Goal: Information Seeking & Learning: Learn about a topic

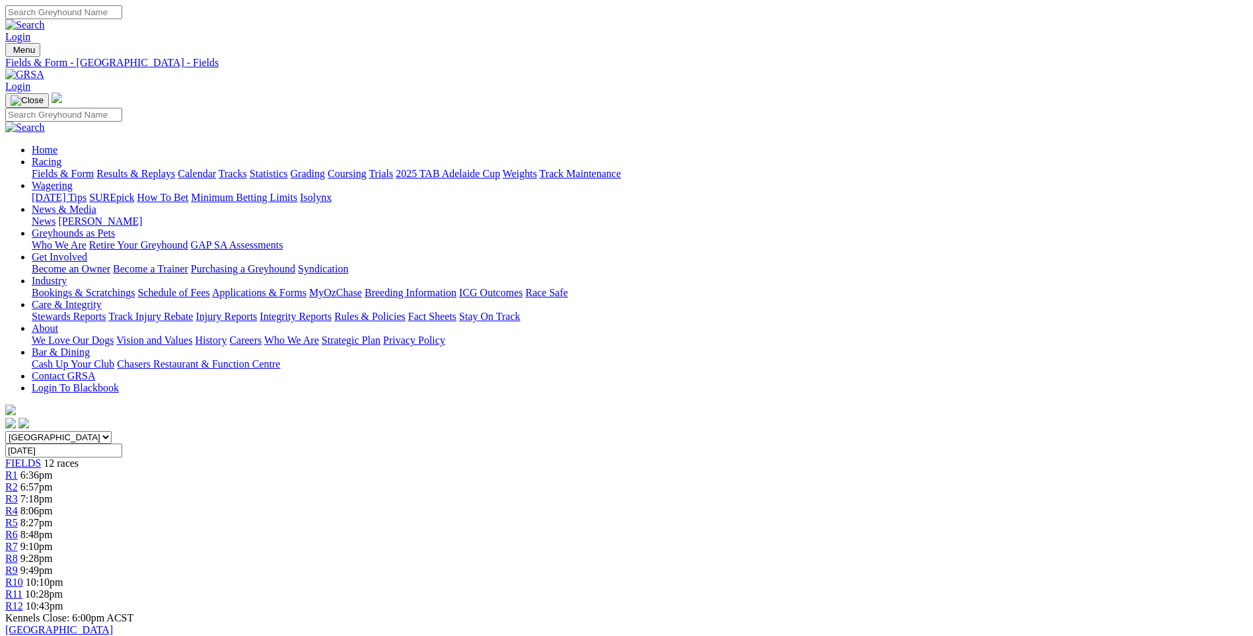
click at [216, 168] on link "Calendar" at bounding box center [197, 173] width 38 height 11
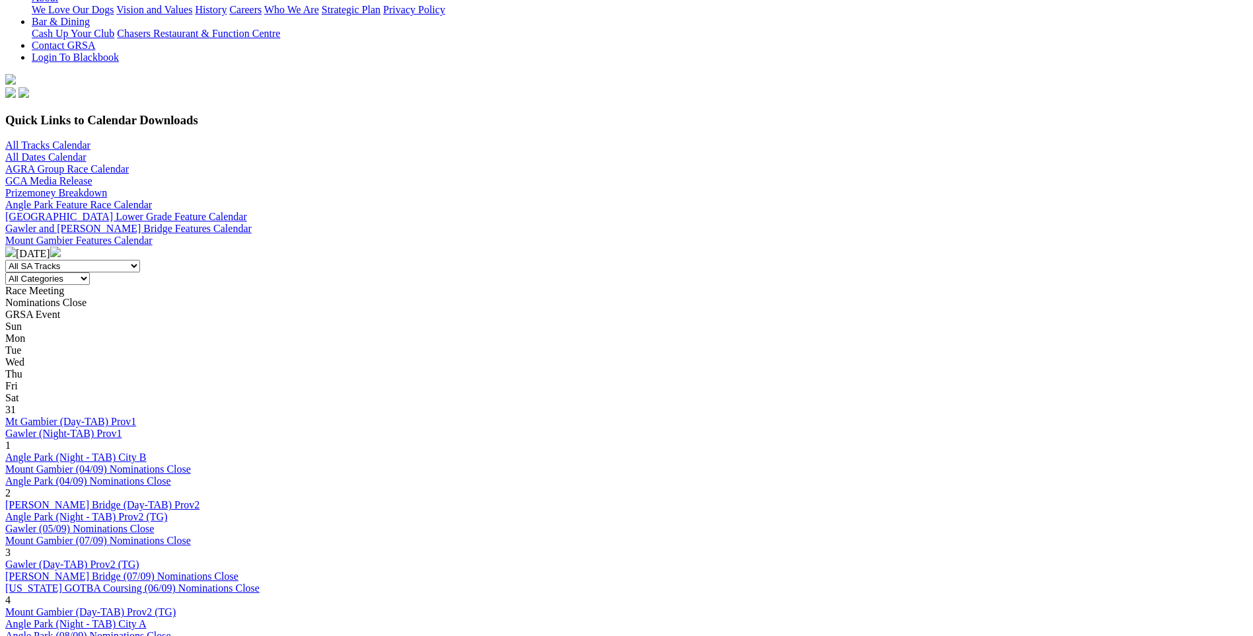
scroll to position [396, 0]
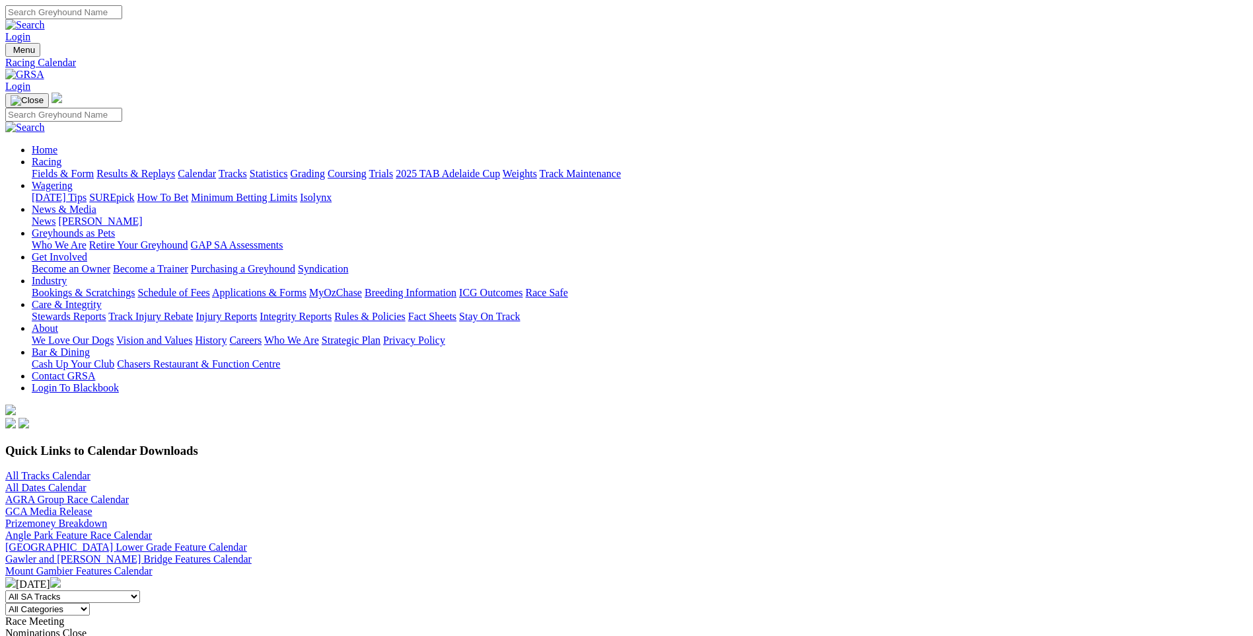
click at [94, 168] on link "Fields & Form" at bounding box center [63, 173] width 62 height 11
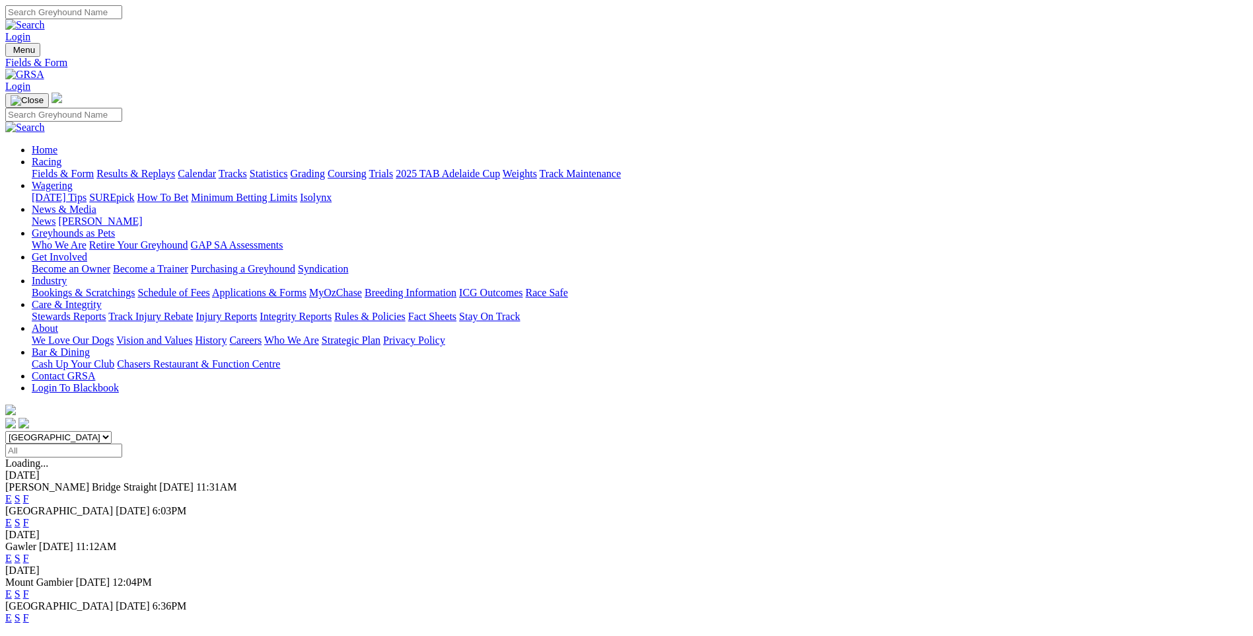
click at [29, 552] on link "F" at bounding box center [26, 557] width 6 height 11
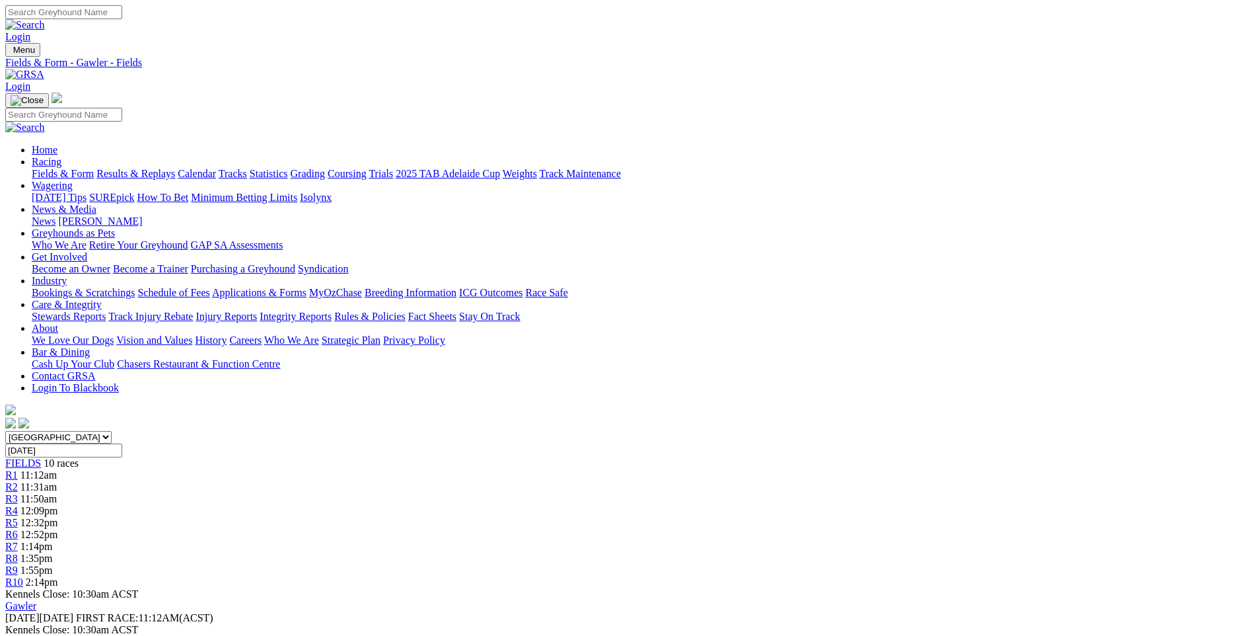
click at [94, 168] on link "Fields & Form" at bounding box center [63, 173] width 62 height 11
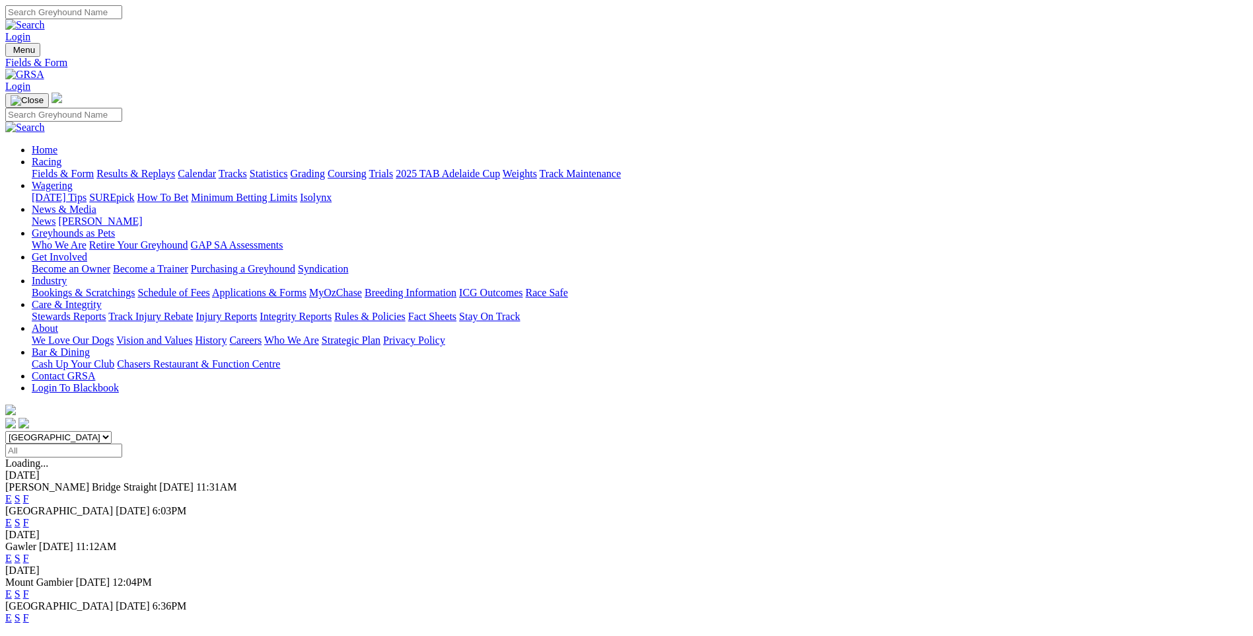
click at [29, 517] on link "F" at bounding box center [26, 522] width 6 height 11
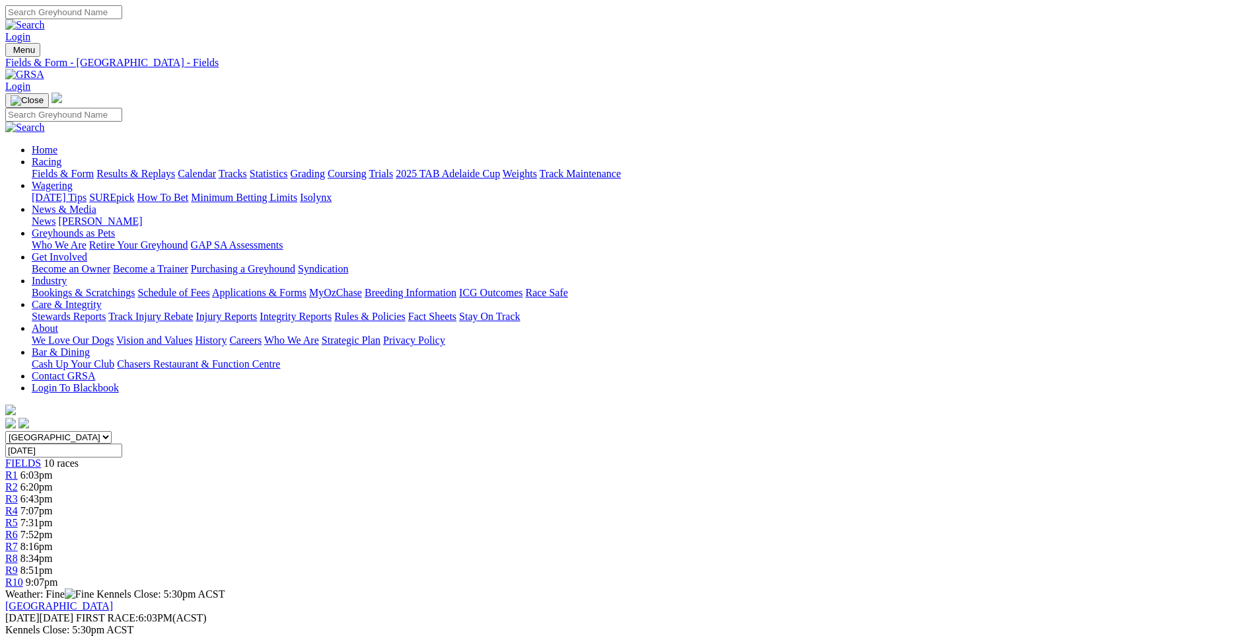
click at [56, 215] on link "News" at bounding box center [44, 220] width 24 height 11
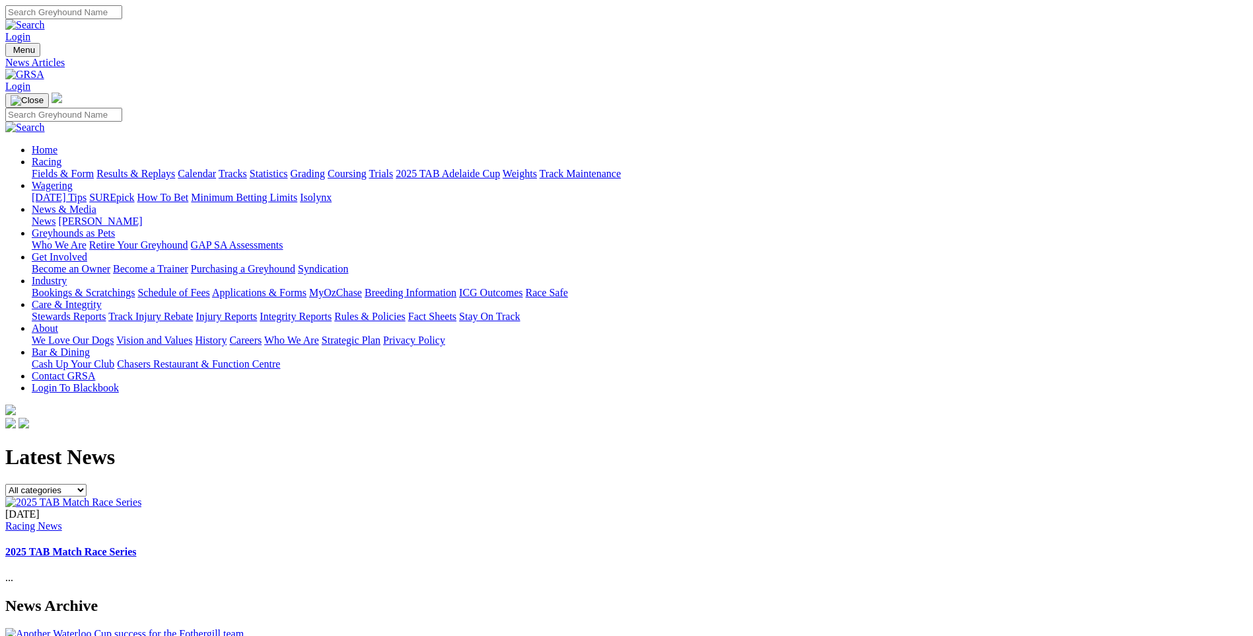
scroll to position [198, 0]
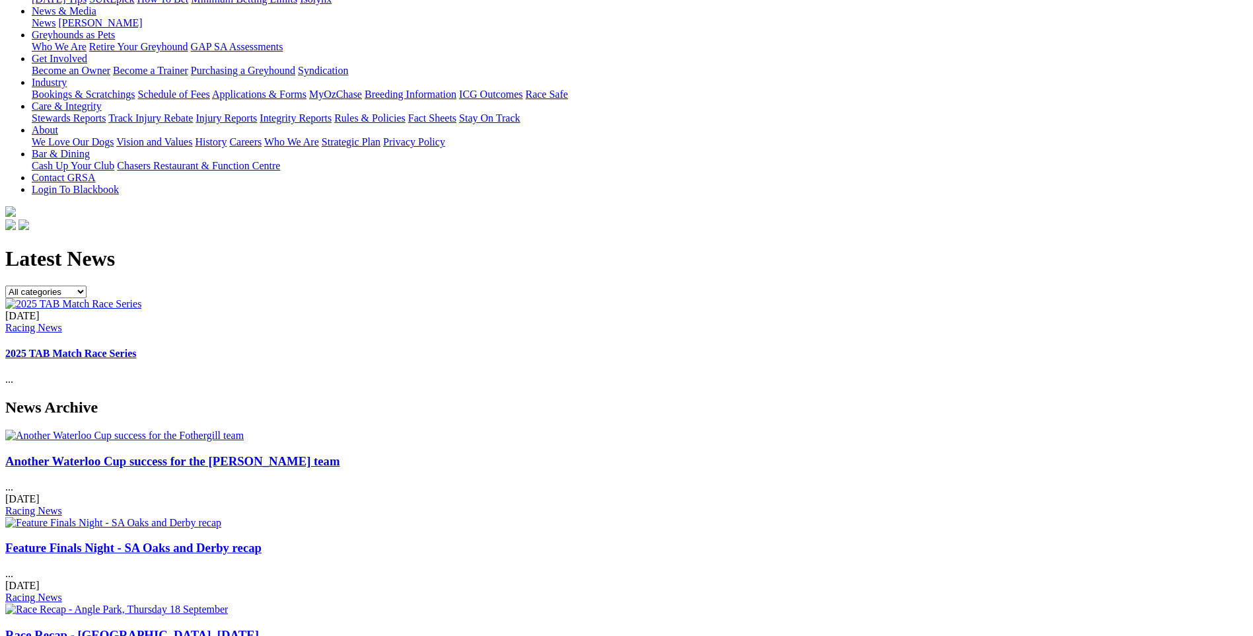
click at [262, 454] on link "Another Waterloo Cup success for the Fothergill team" at bounding box center [172, 461] width 335 height 14
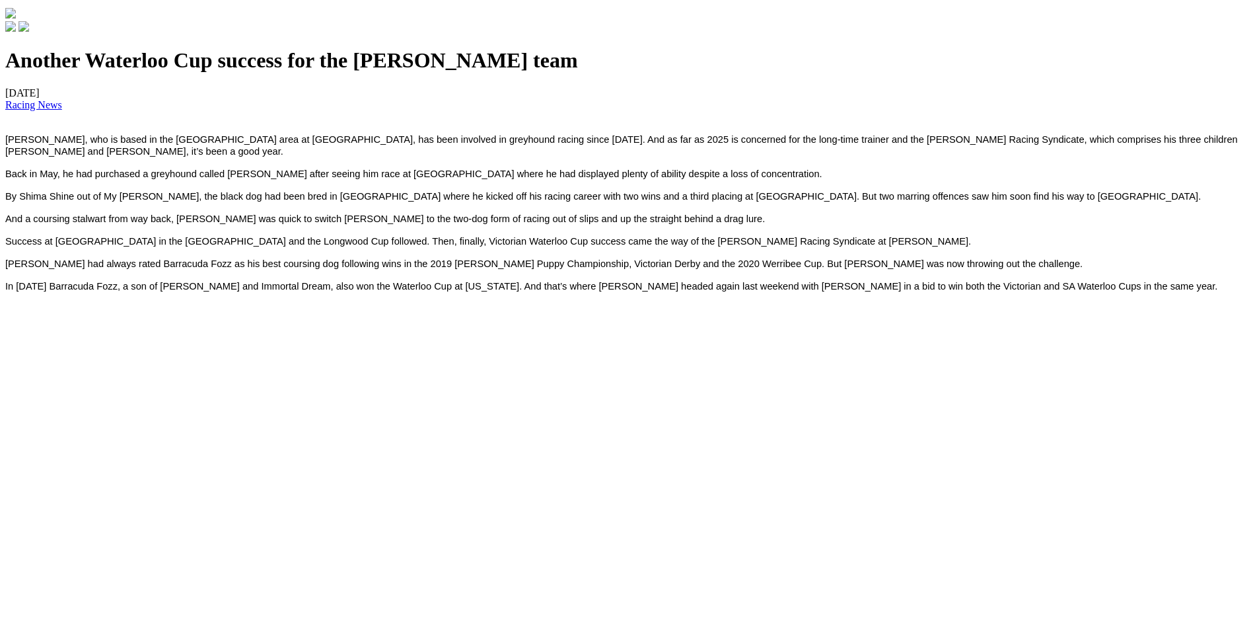
scroll to position [595, 0]
